Goal: Check status: Check status

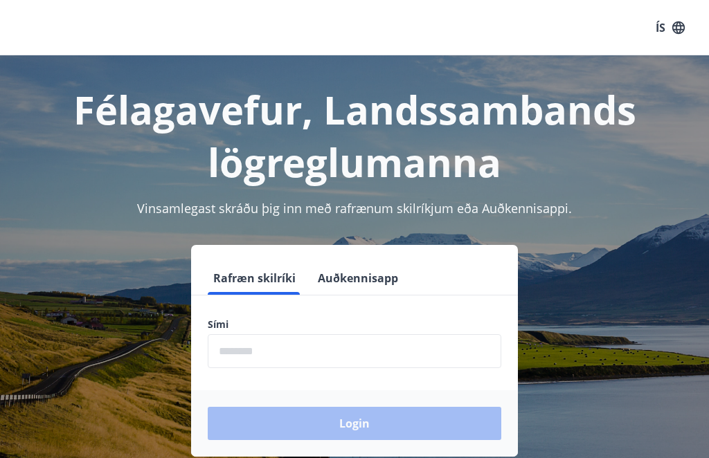
click at [413, 355] on input "phone" at bounding box center [355, 351] width 294 height 34
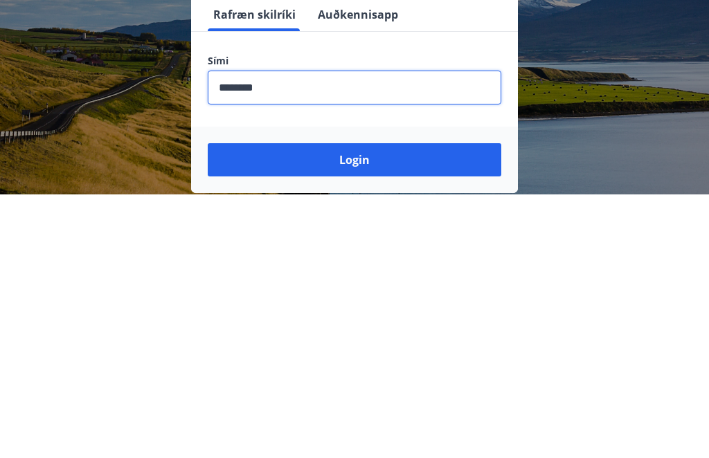
click at [280, 407] on button "Login" at bounding box center [355, 423] width 294 height 33
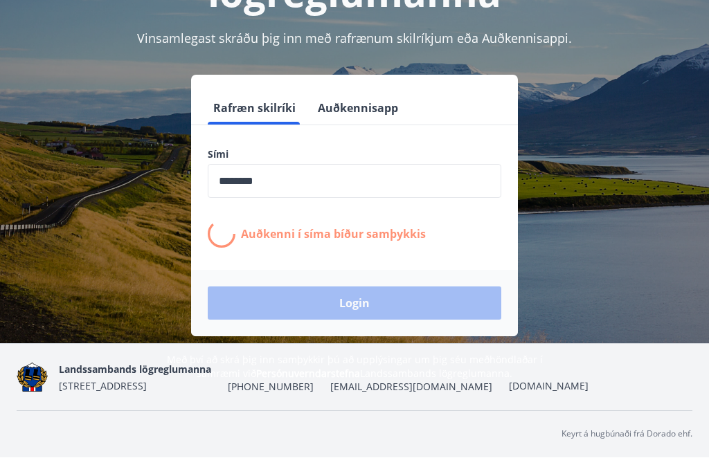
click at [311, 165] on input "phone" at bounding box center [355, 182] width 294 height 34
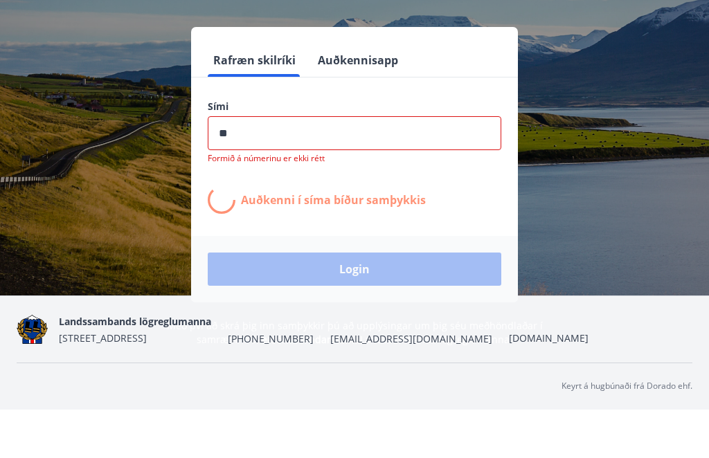
type input "*"
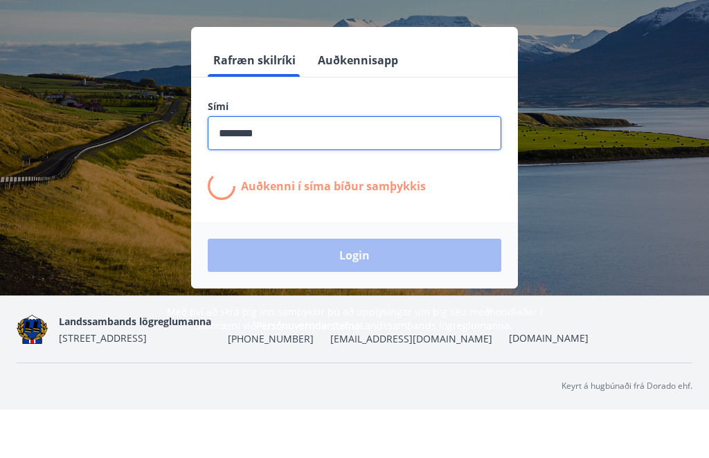
type input "********"
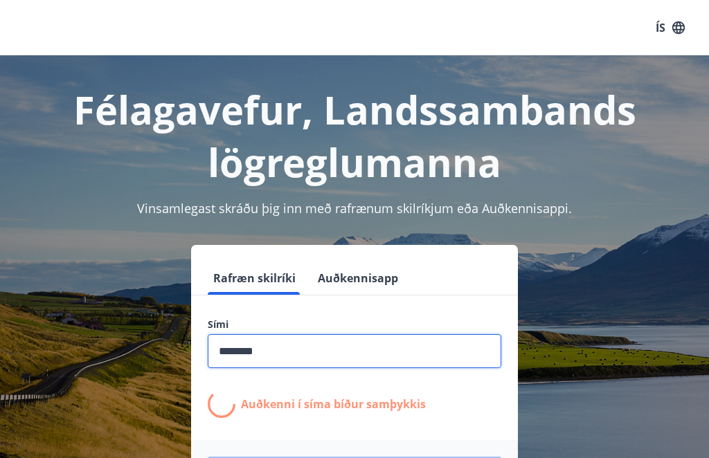
scroll to position [33, 0]
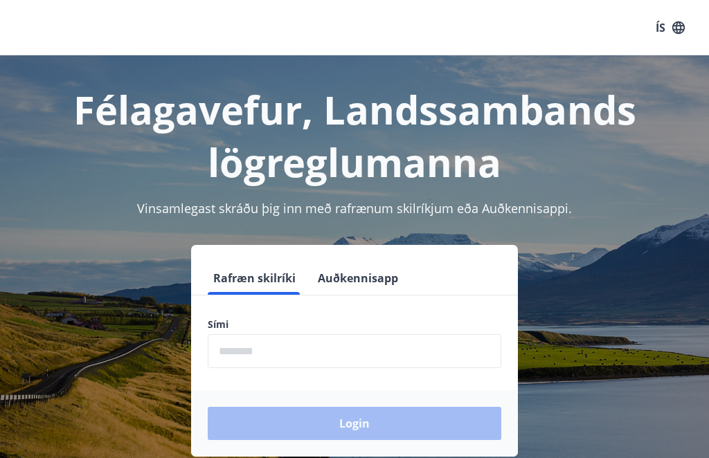
click at [398, 354] on input "phone" at bounding box center [355, 351] width 294 height 34
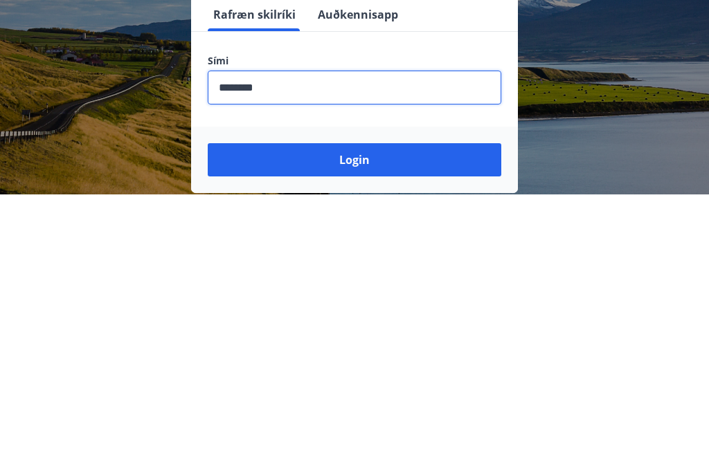
type input "********"
click at [291, 407] on button "Login" at bounding box center [355, 423] width 294 height 33
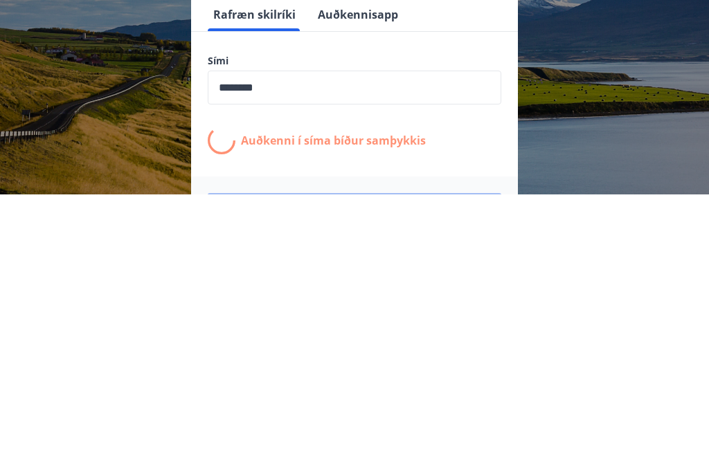
scroll to position [215, 0]
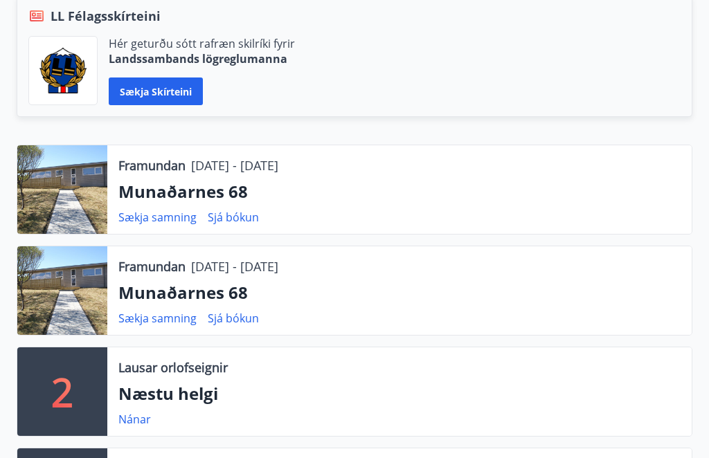
scroll to position [330, 0]
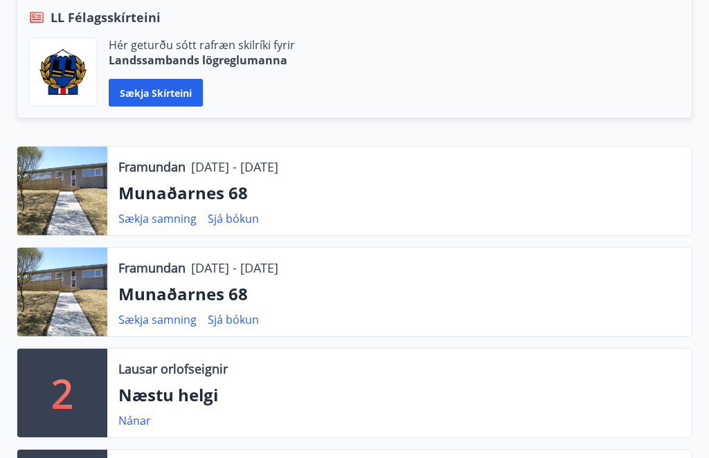
click at [240, 317] on link "Sjá bókun" at bounding box center [233, 319] width 51 height 15
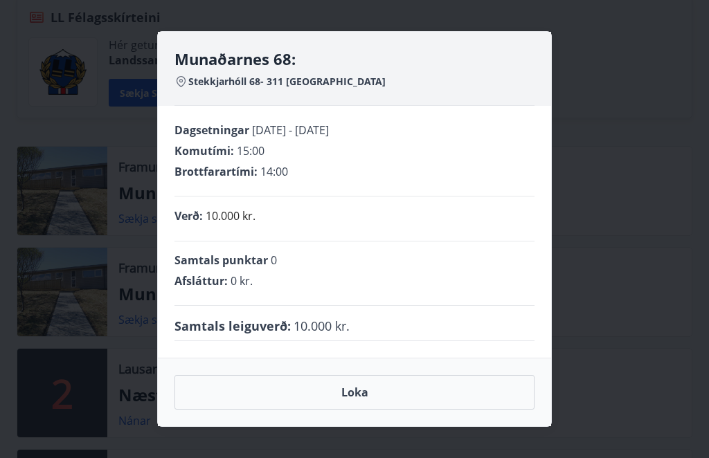
click at [63, 94] on div "Munaðarnes 68: Stekkjarhóll 68- 311 Borgarnesi Dagsetningar 12.11.2025 - 13.11.…" at bounding box center [354, 229] width 709 height 458
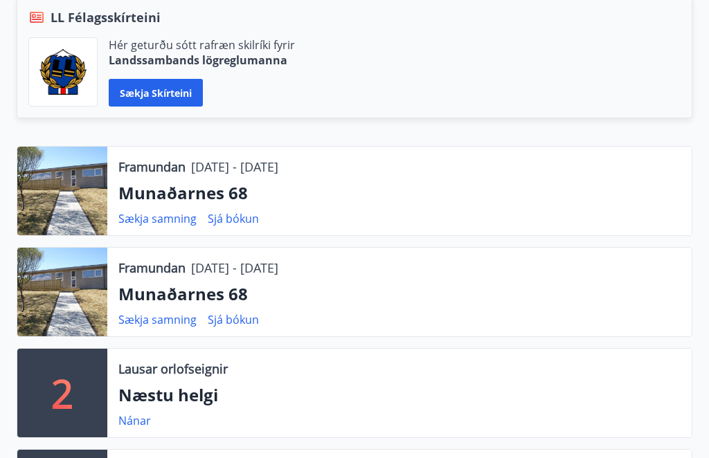
click at [220, 224] on link "Sjá bókun" at bounding box center [233, 218] width 51 height 15
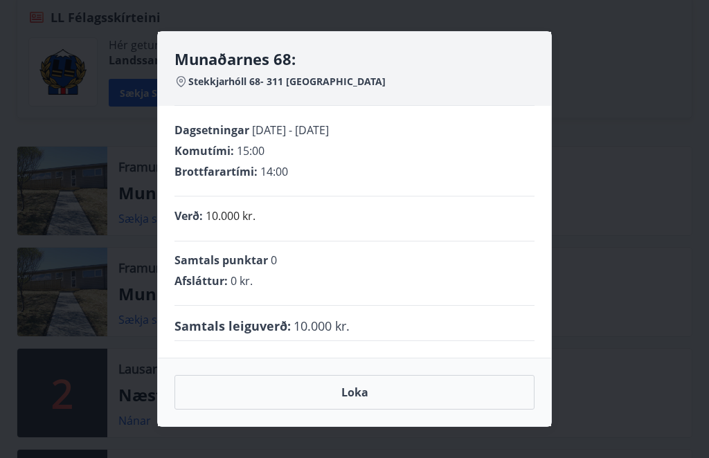
click at [47, 44] on div "Munaðarnes 68: Stekkjarhóll 68- 311 Borgarnesi Dagsetningar 13.11.2025 - 14.11.…" at bounding box center [354, 229] width 709 height 458
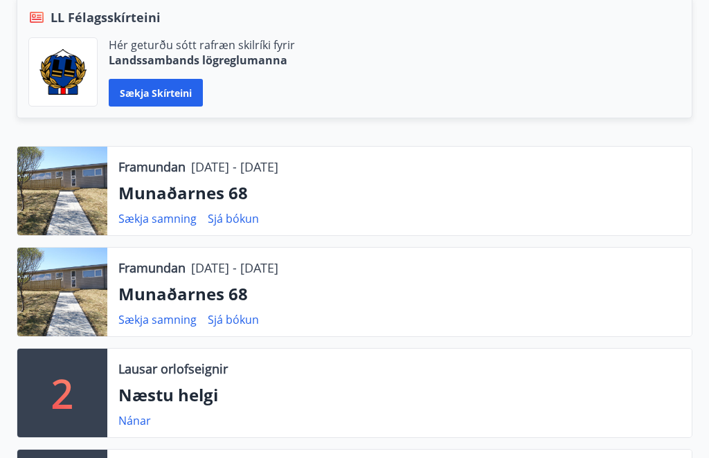
click at [232, 319] on link "Sjá bókun" at bounding box center [233, 319] width 51 height 15
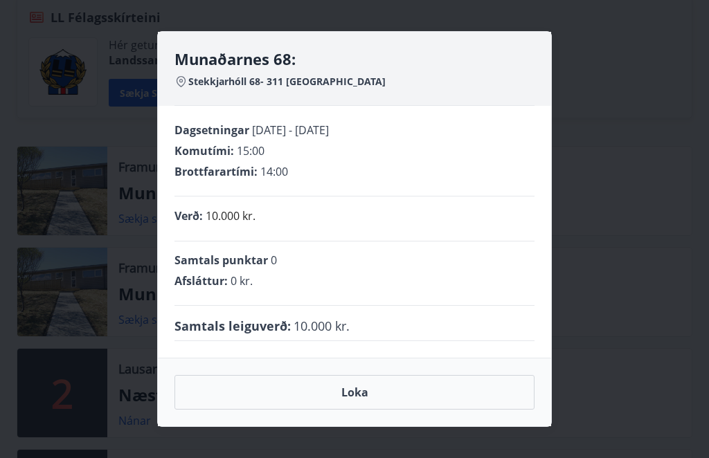
click at [271, 410] on button "Loka" at bounding box center [354, 392] width 360 height 35
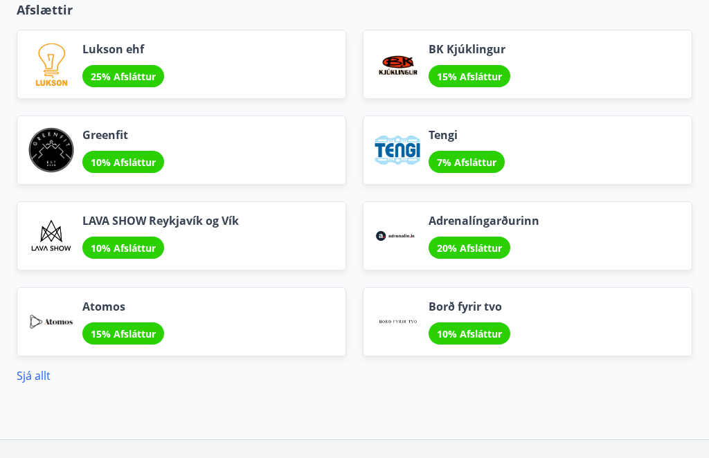
scroll to position [1954, 0]
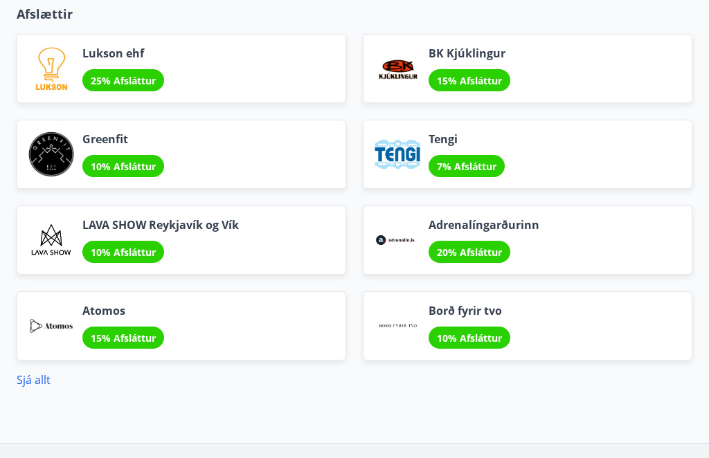
click at [35, 382] on link "Sjá allt" at bounding box center [34, 380] width 34 height 15
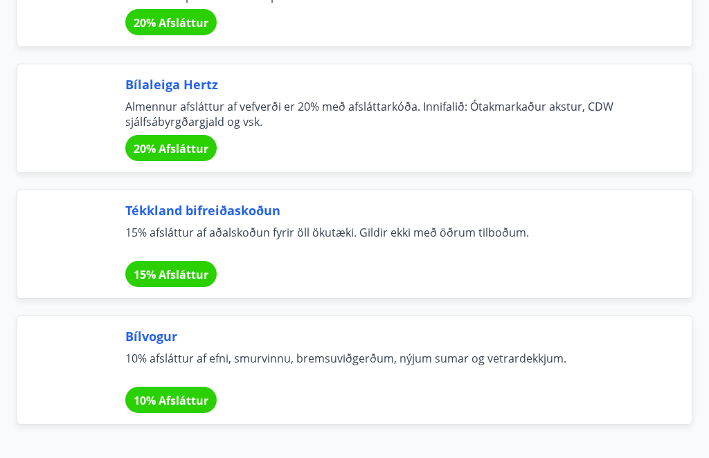
scroll to position [9414, 0]
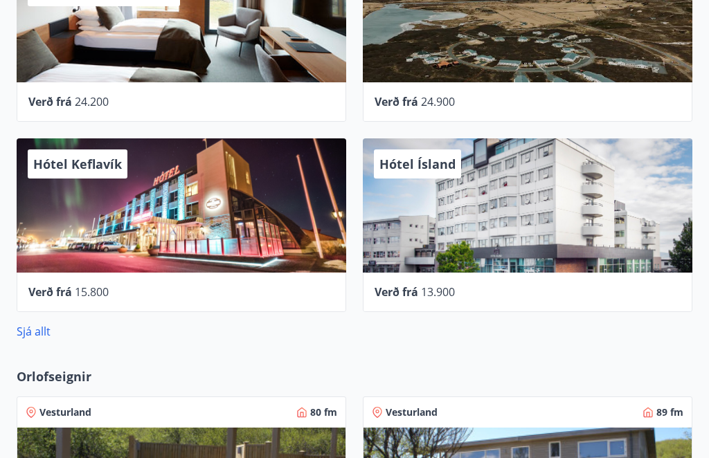
scroll to position [988, 0]
